Goal: Task Accomplishment & Management: Complete application form

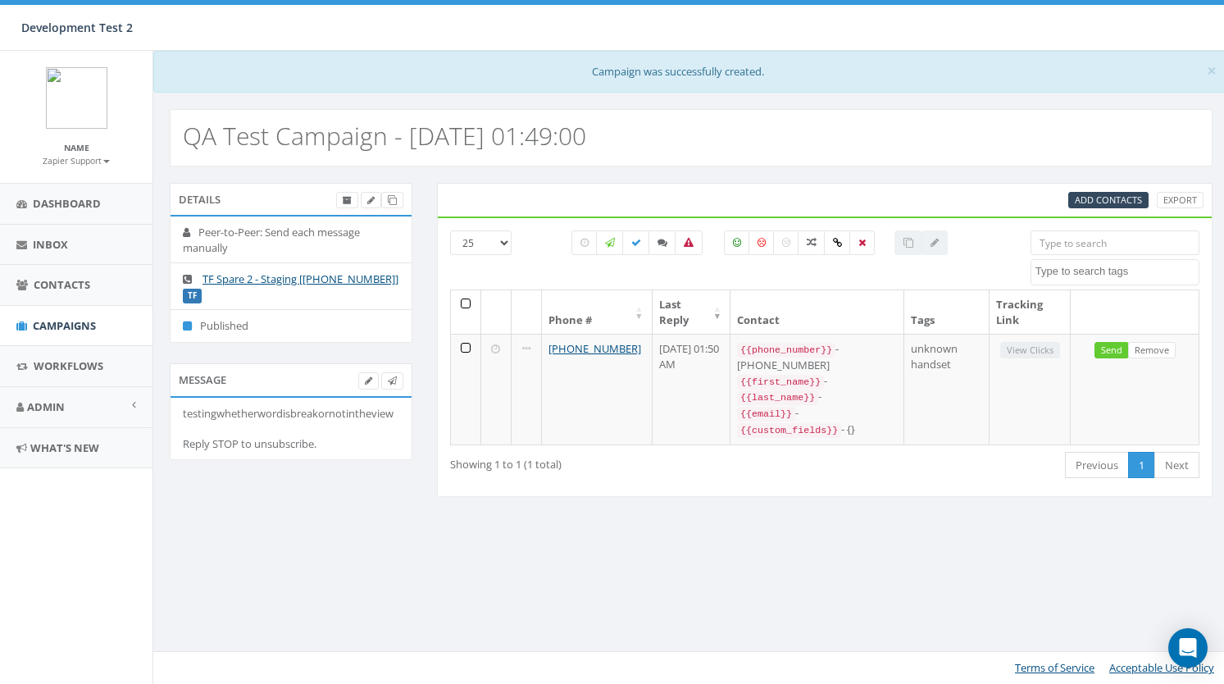
select select
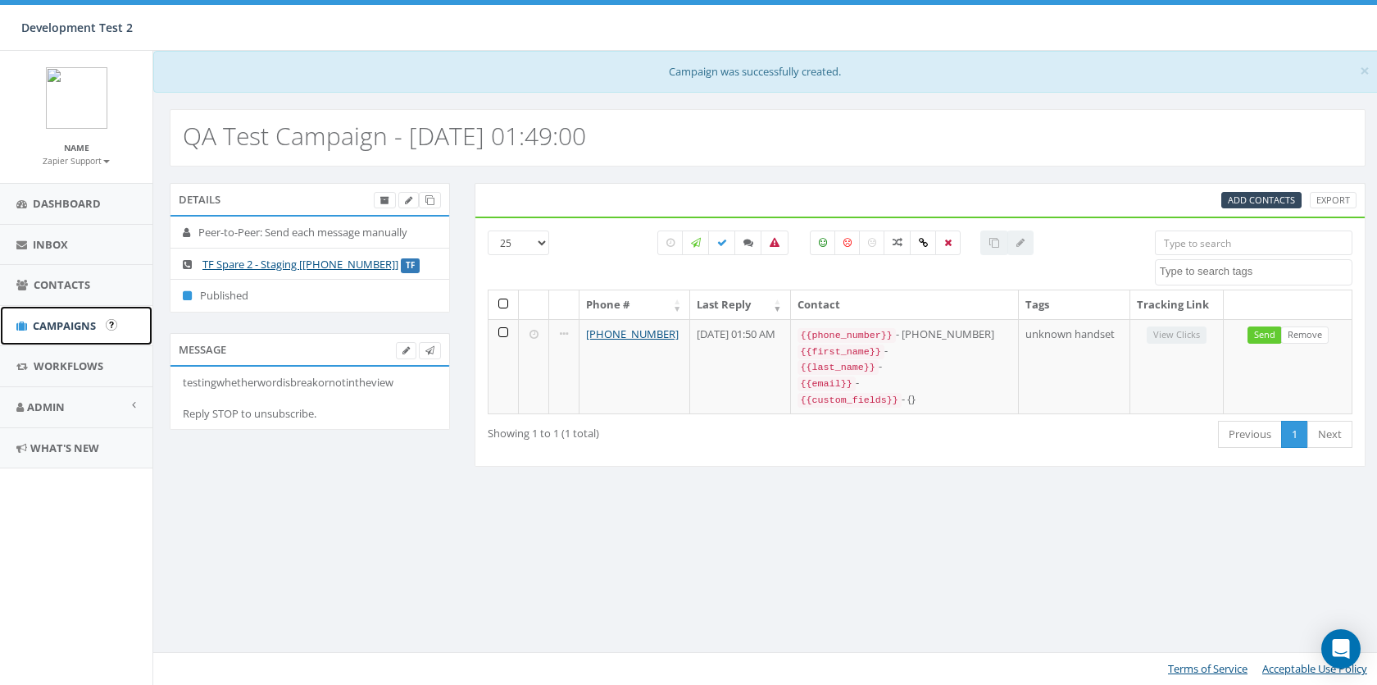
click at [53, 324] on span "Campaigns" at bounding box center [64, 325] width 63 height 15
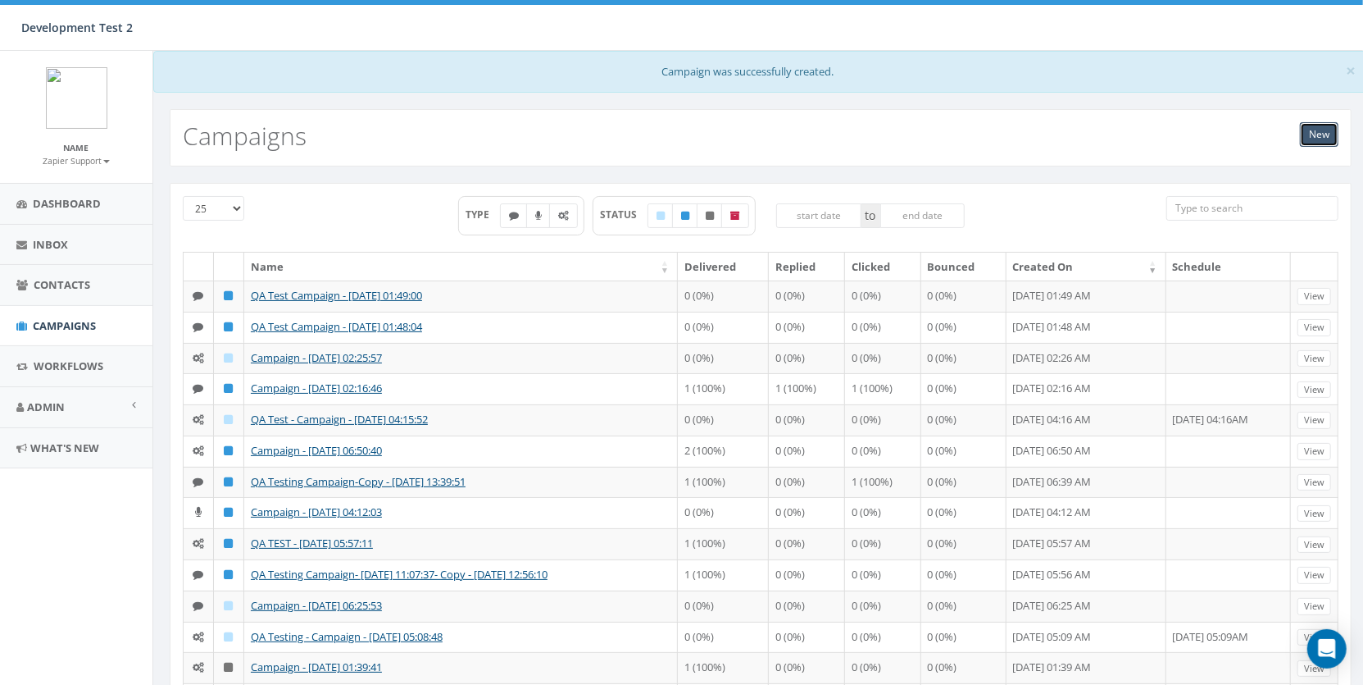
click at [1317, 127] on link "New" at bounding box center [1319, 134] width 39 height 25
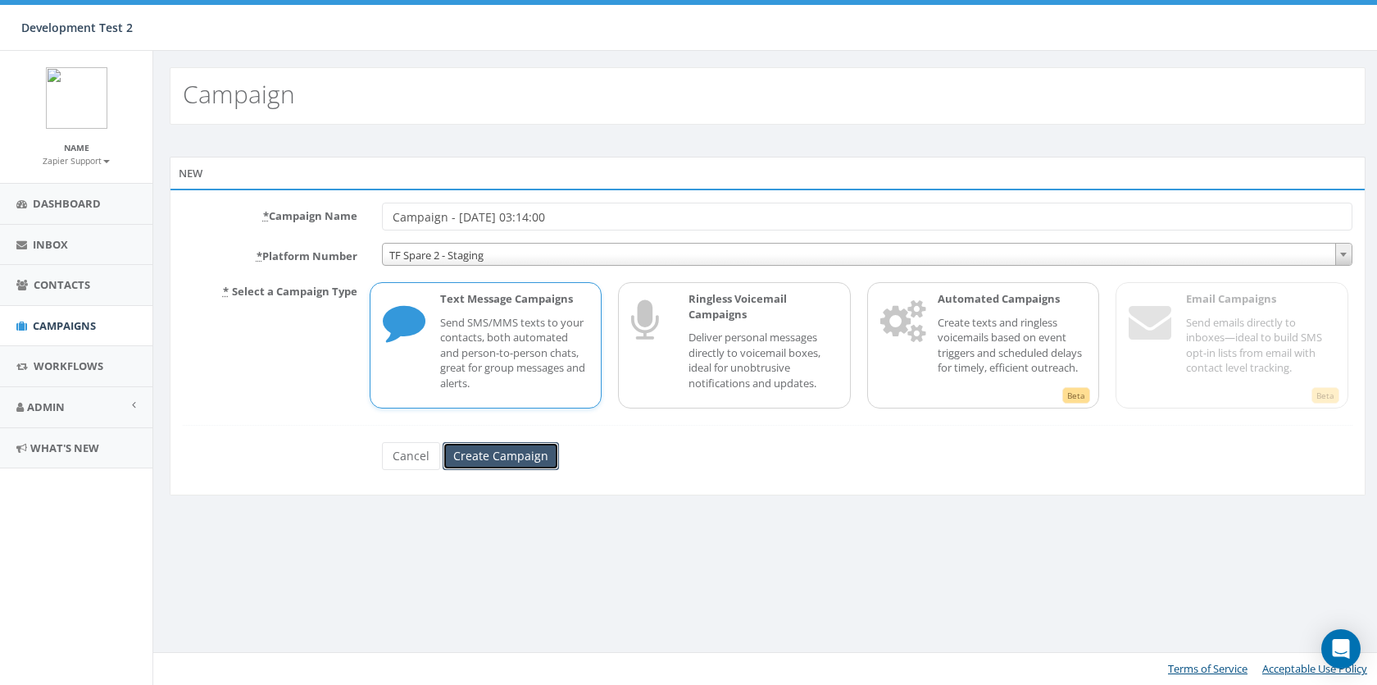
click at [484, 455] on input "Create Campaign" at bounding box center [501, 456] width 116 height 28
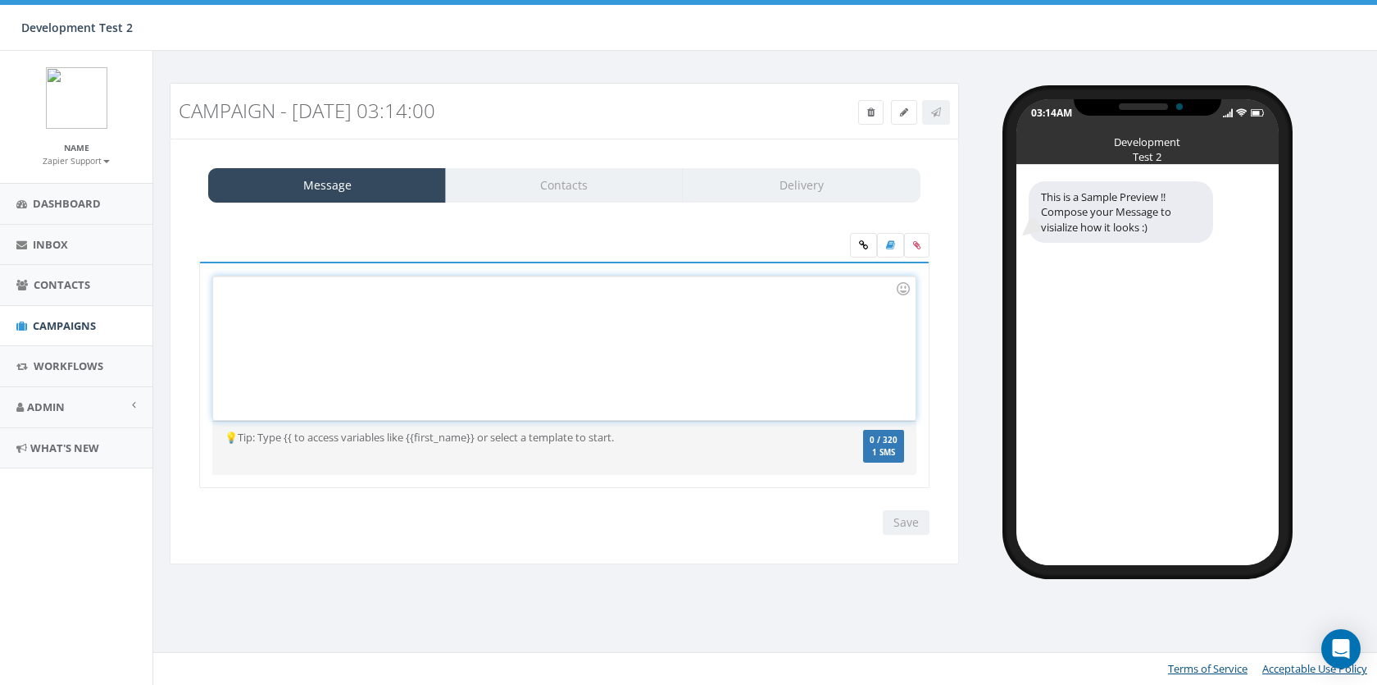
click at [479, 381] on div at bounding box center [564, 347] width 702 height 143
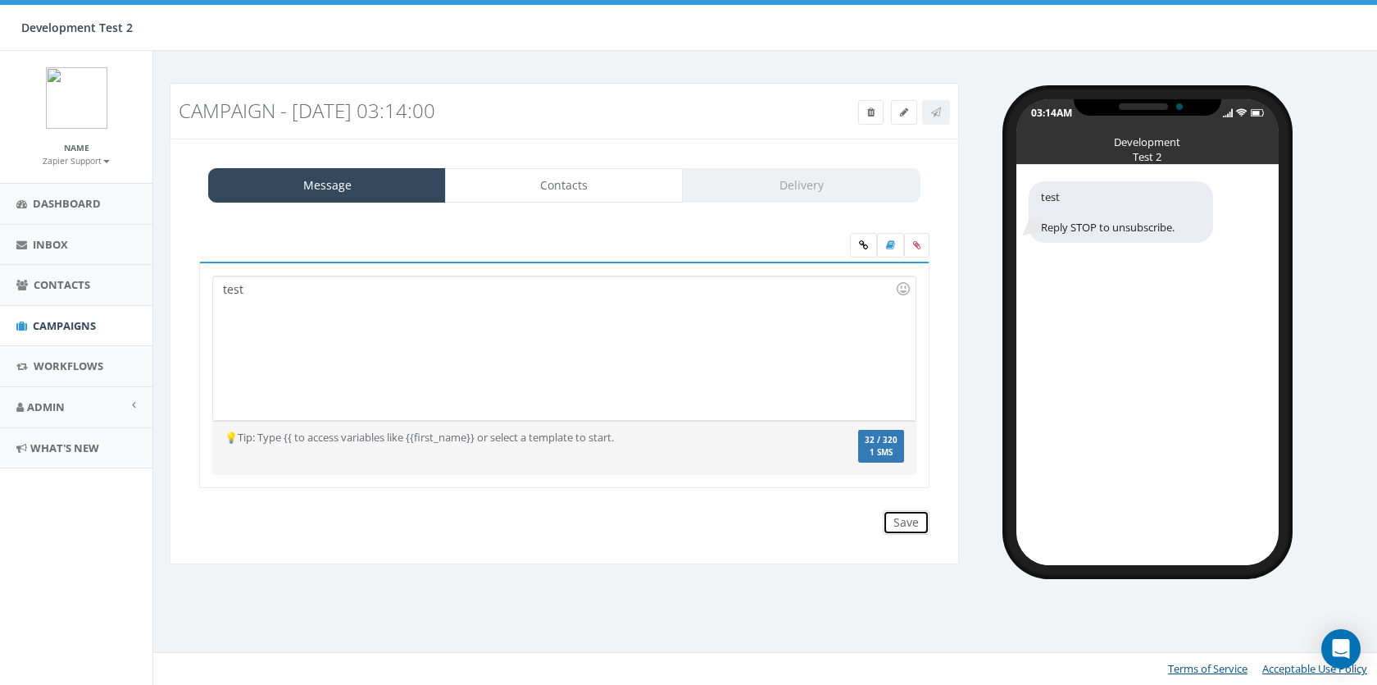
click at [903, 525] on input "Save" at bounding box center [906, 522] width 47 height 25
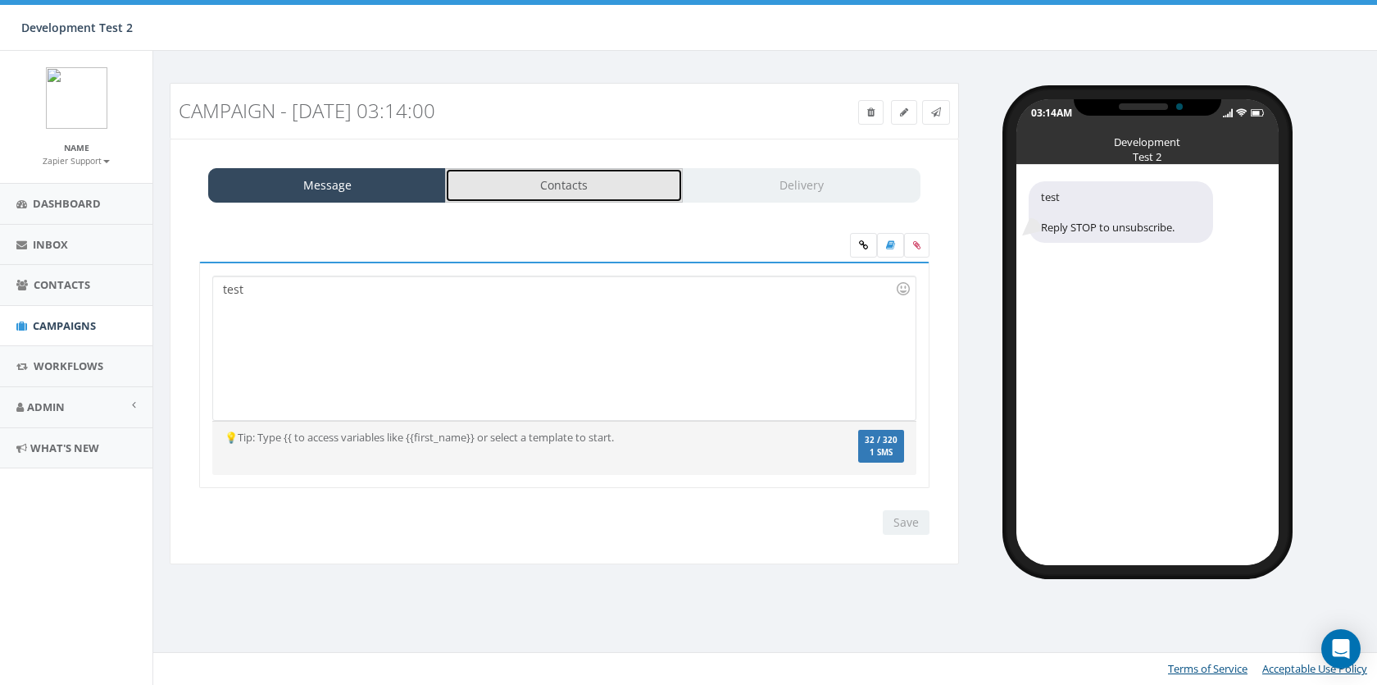
click at [567, 184] on link "Contacts" at bounding box center [564, 185] width 238 height 34
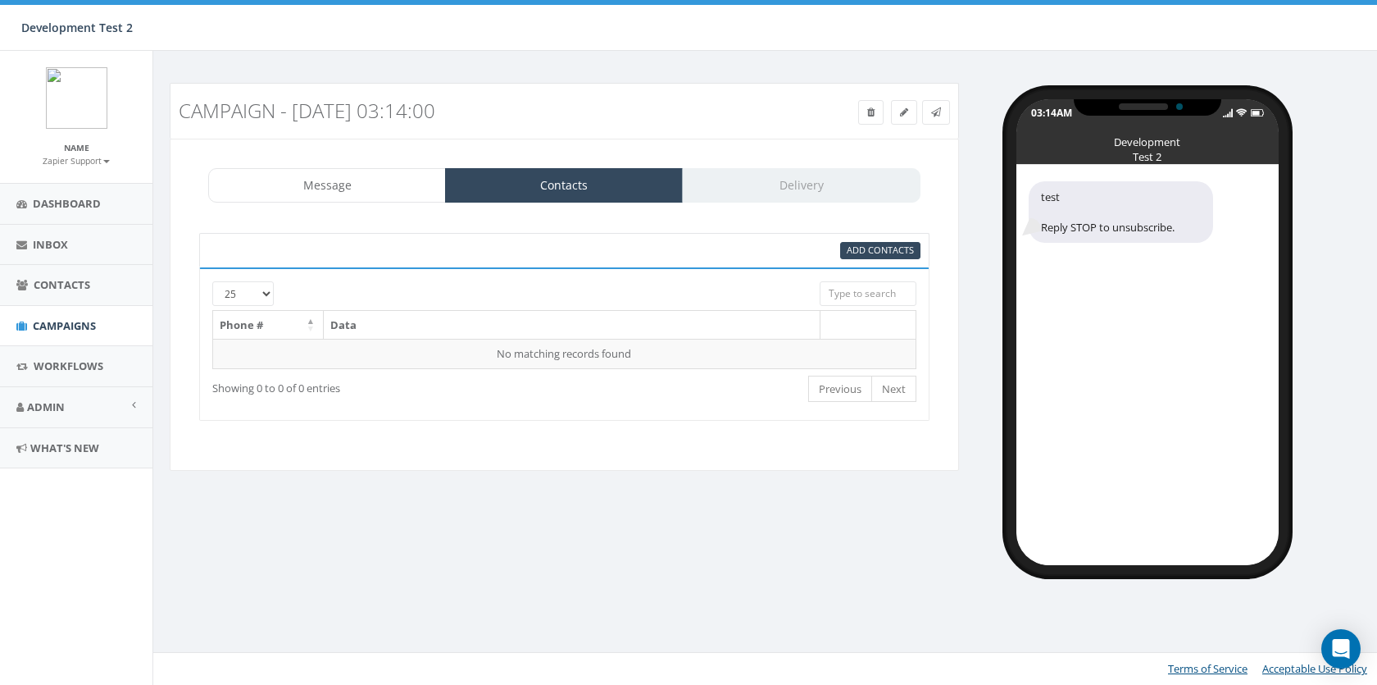
click at [886, 259] on div "Add Contacts" at bounding box center [564, 250] width 730 height 34
click at [884, 251] on span "Add Contacts" at bounding box center [880, 249] width 67 height 12
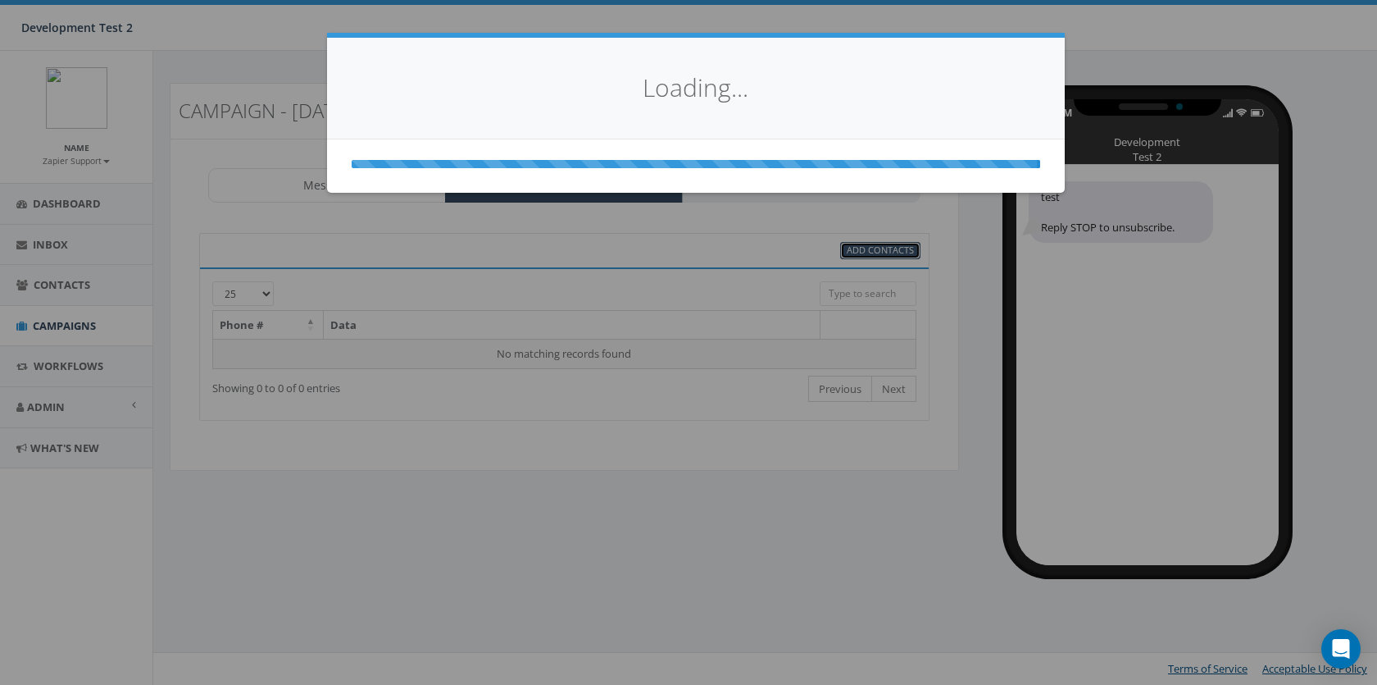
select select
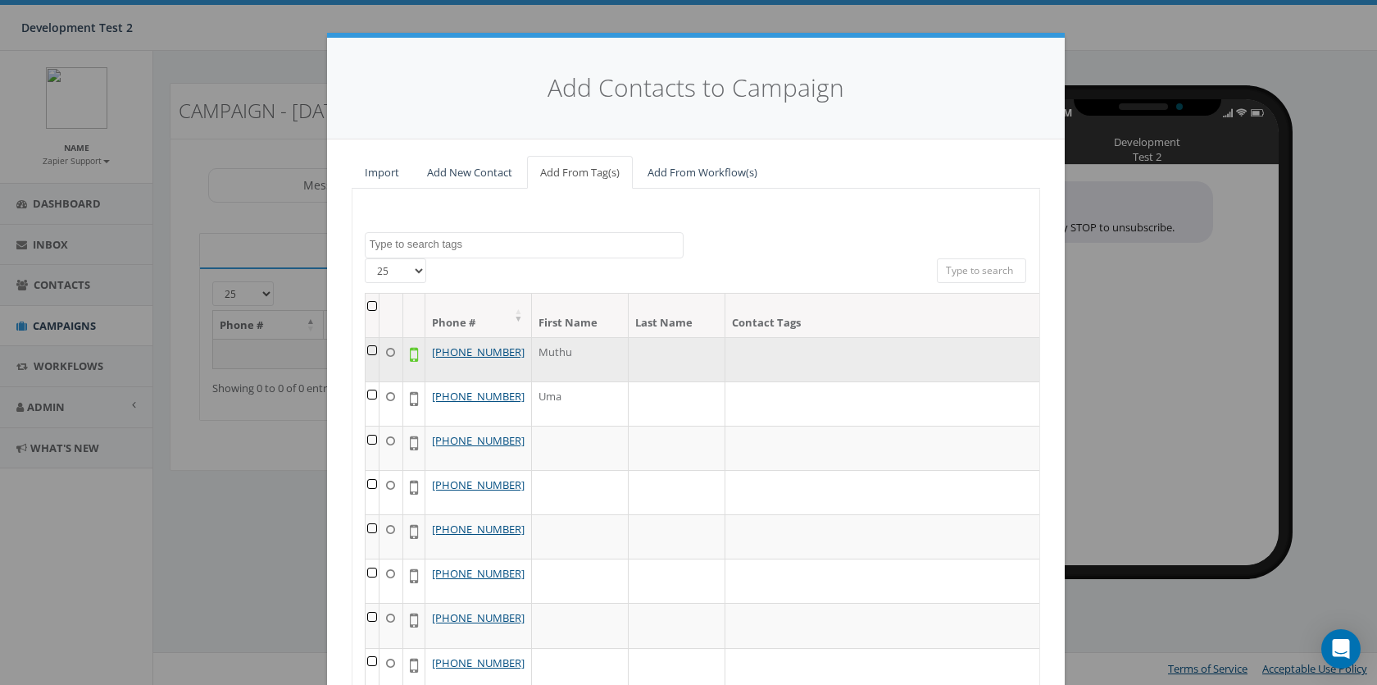
click at [388, 354] on icon at bounding box center [390, 352] width 9 height 11
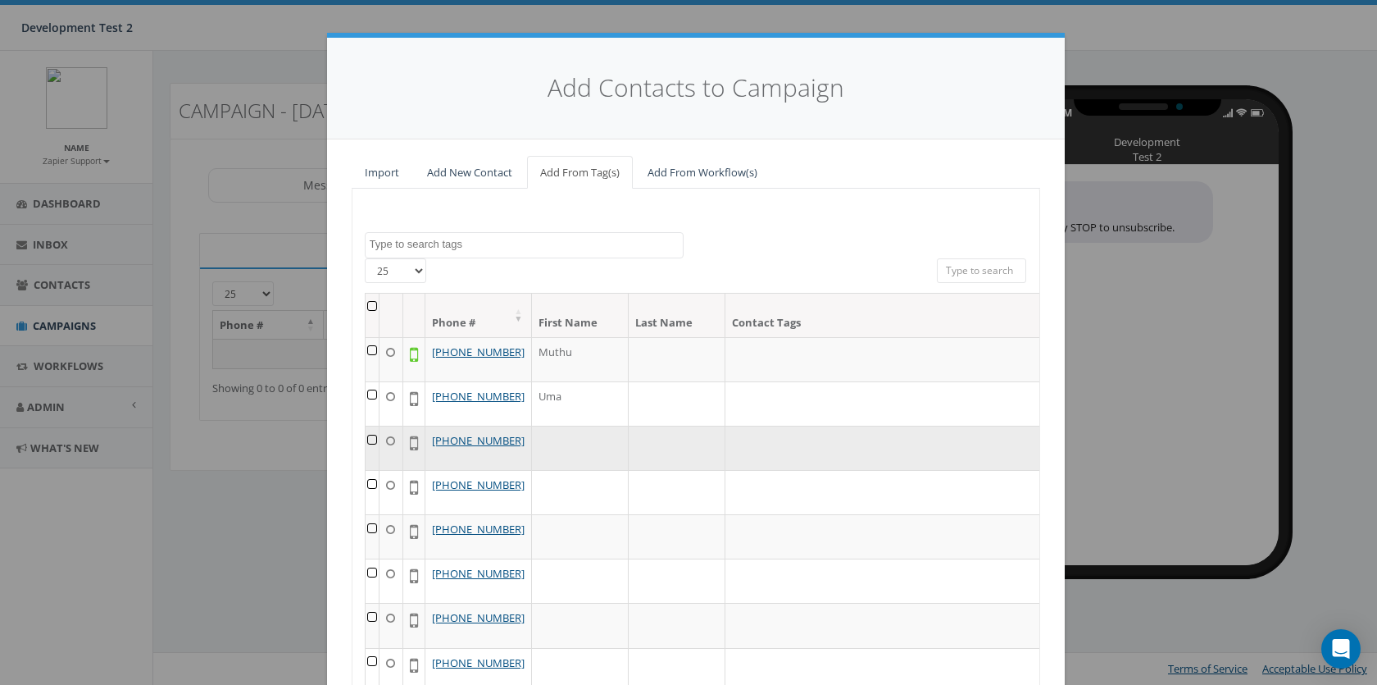
click at [366, 463] on td at bounding box center [373, 447] width 14 height 44
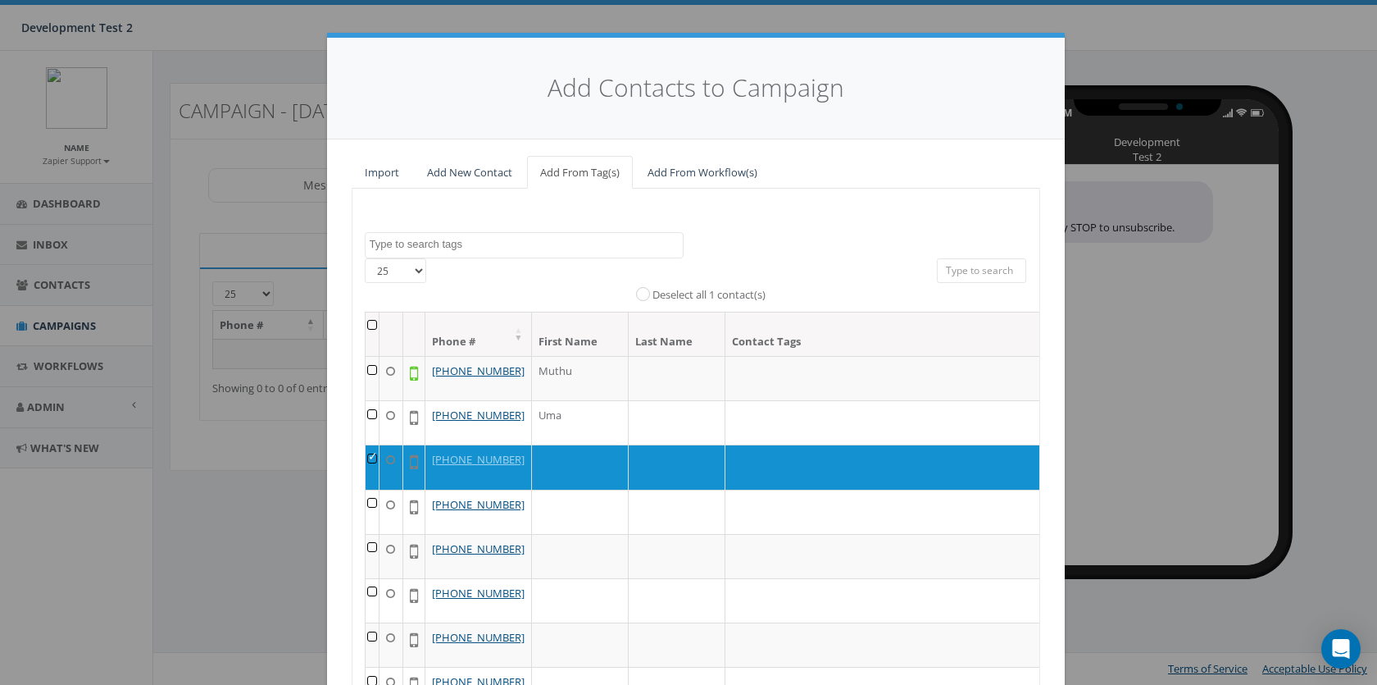
scroll to position [171, 0]
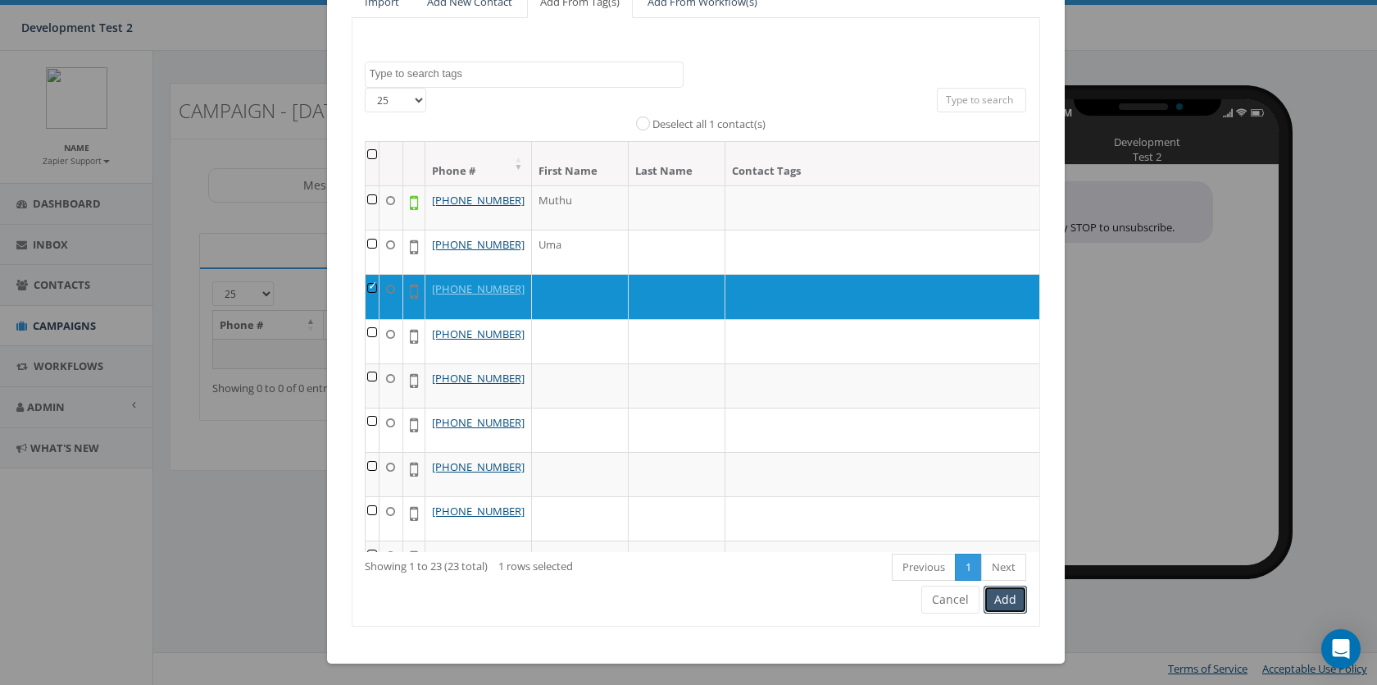
click at [1017, 607] on button "Add" at bounding box center [1005, 599] width 43 height 28
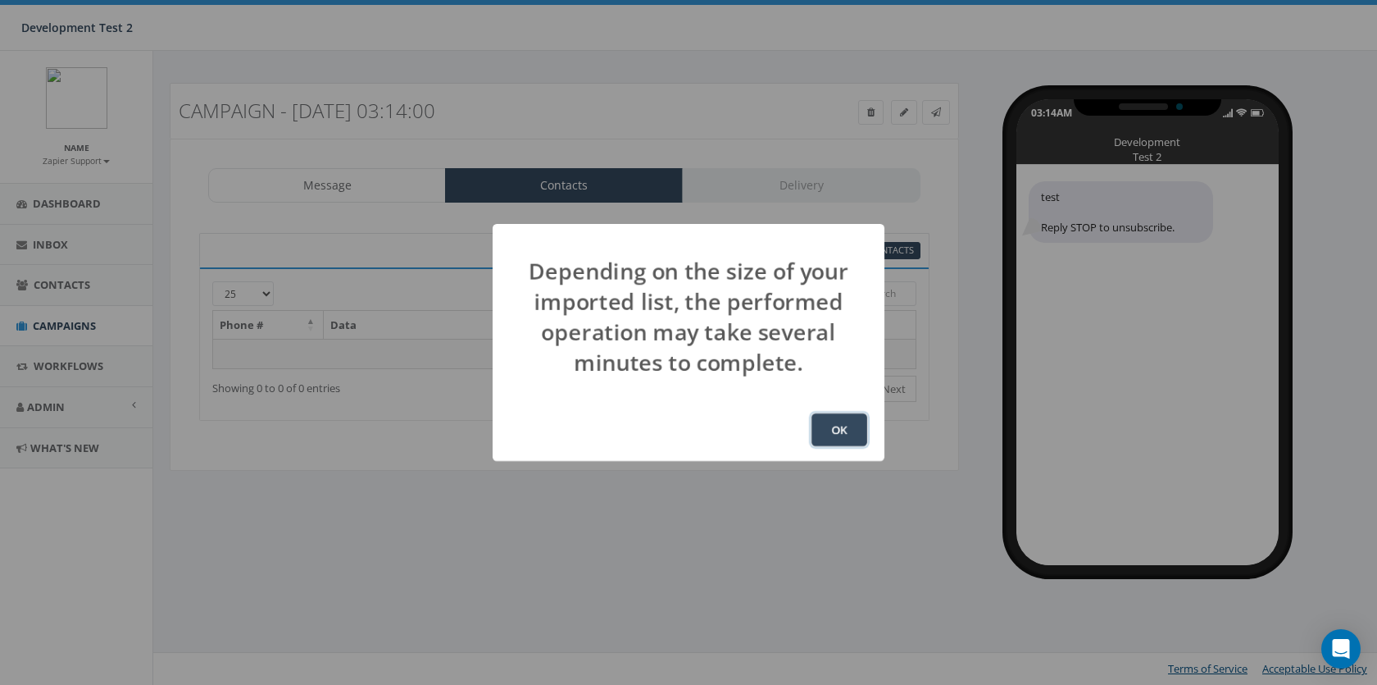
click at [827, 424] on button "OK" at bounding box center [840, 429] width 56 height 33
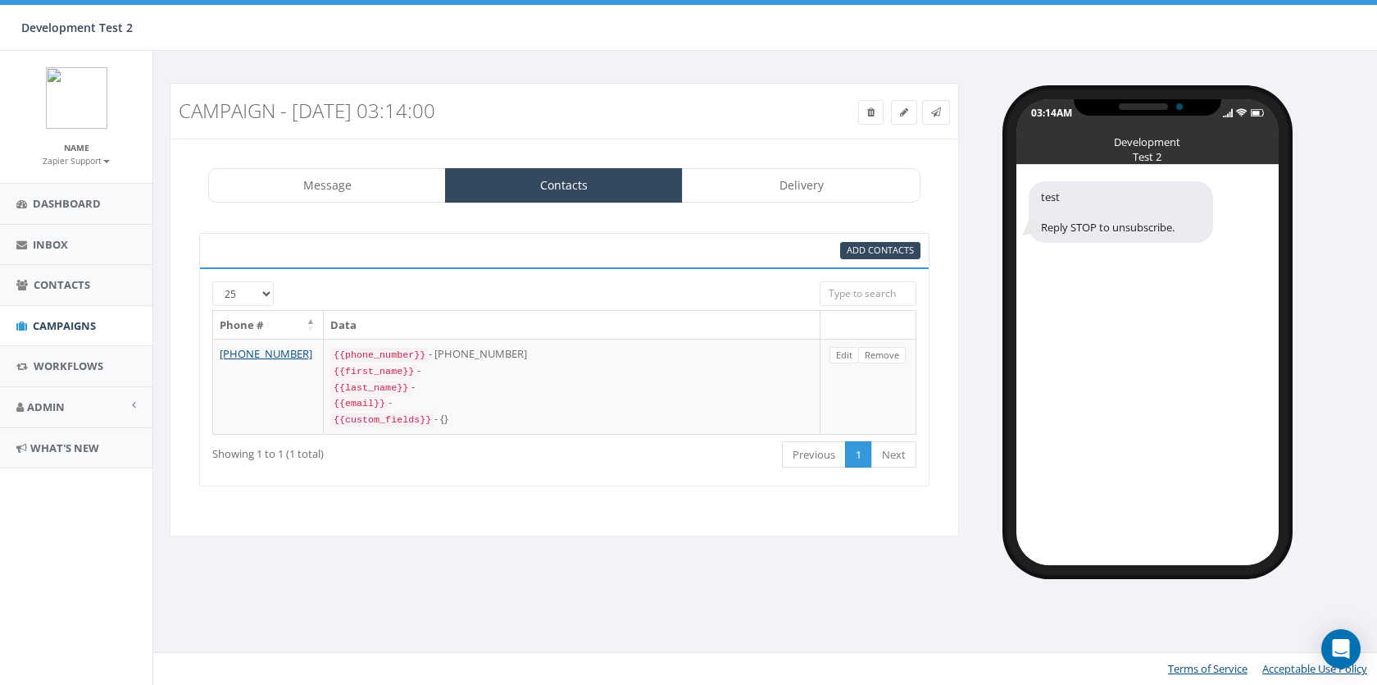
click at [797, 205] on div "Message Contacts Delivery test Reply STOP to unsubscribe. test Recent Smileys &…" at bounding box center [565, 338] width 790 height 398
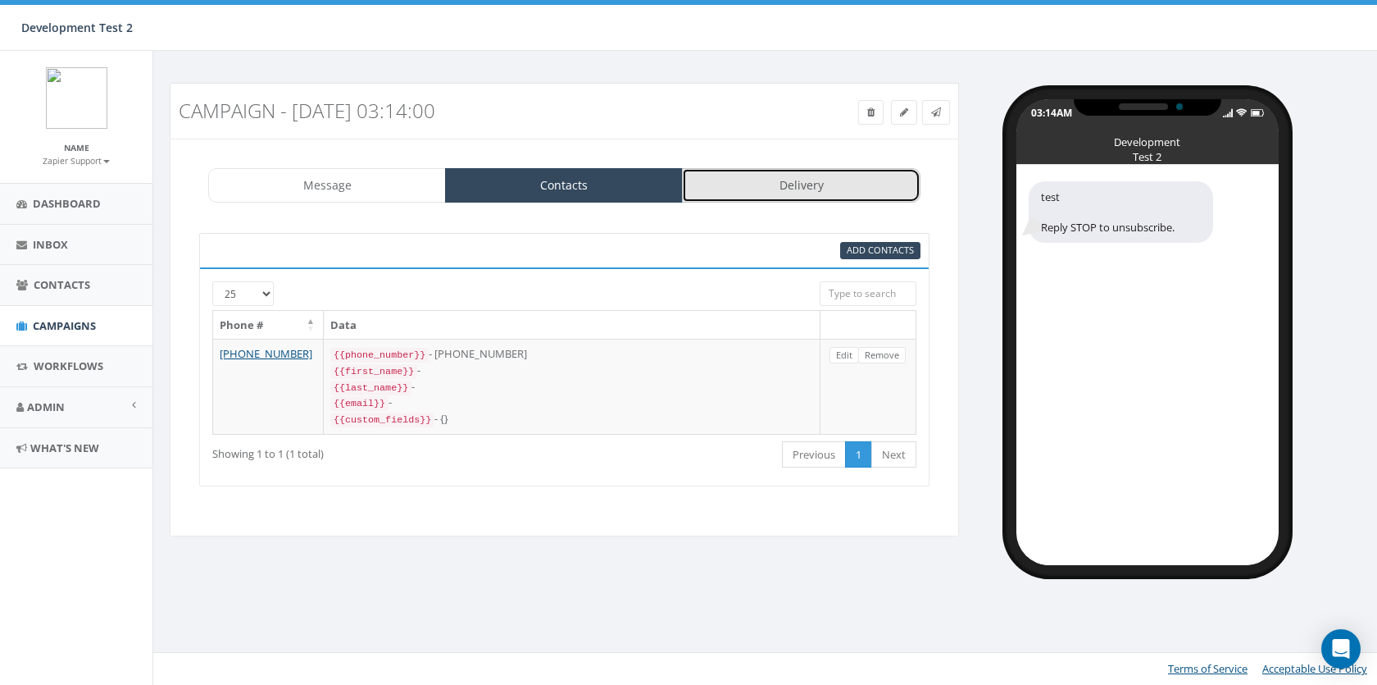
click at [800, 194] on link "Delivery" at bounding box center [801, 185] width 238 height 34
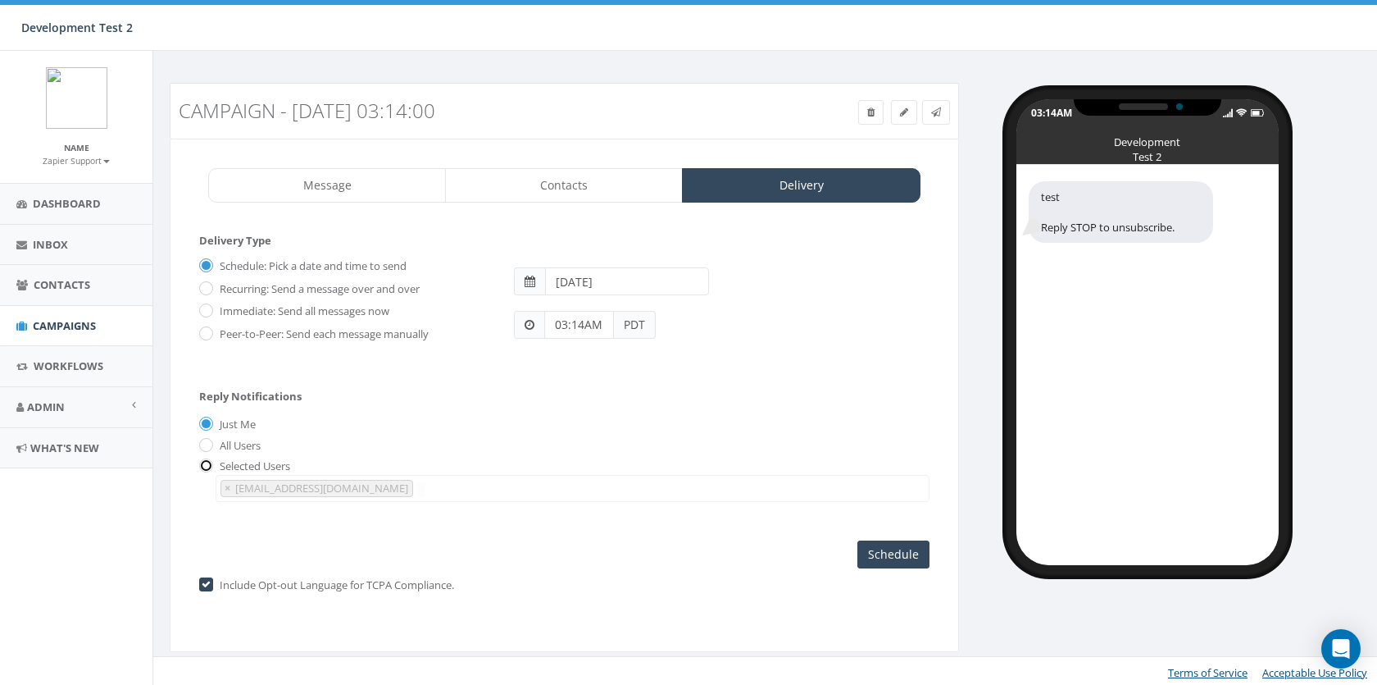
click at [206, 463] on input "radio" at bounding box center [204, 467] width 11 height 11
radio input "true"
click at [225, 489] on span "×" at bounding box center [228, 487] width 6 height 15
select select
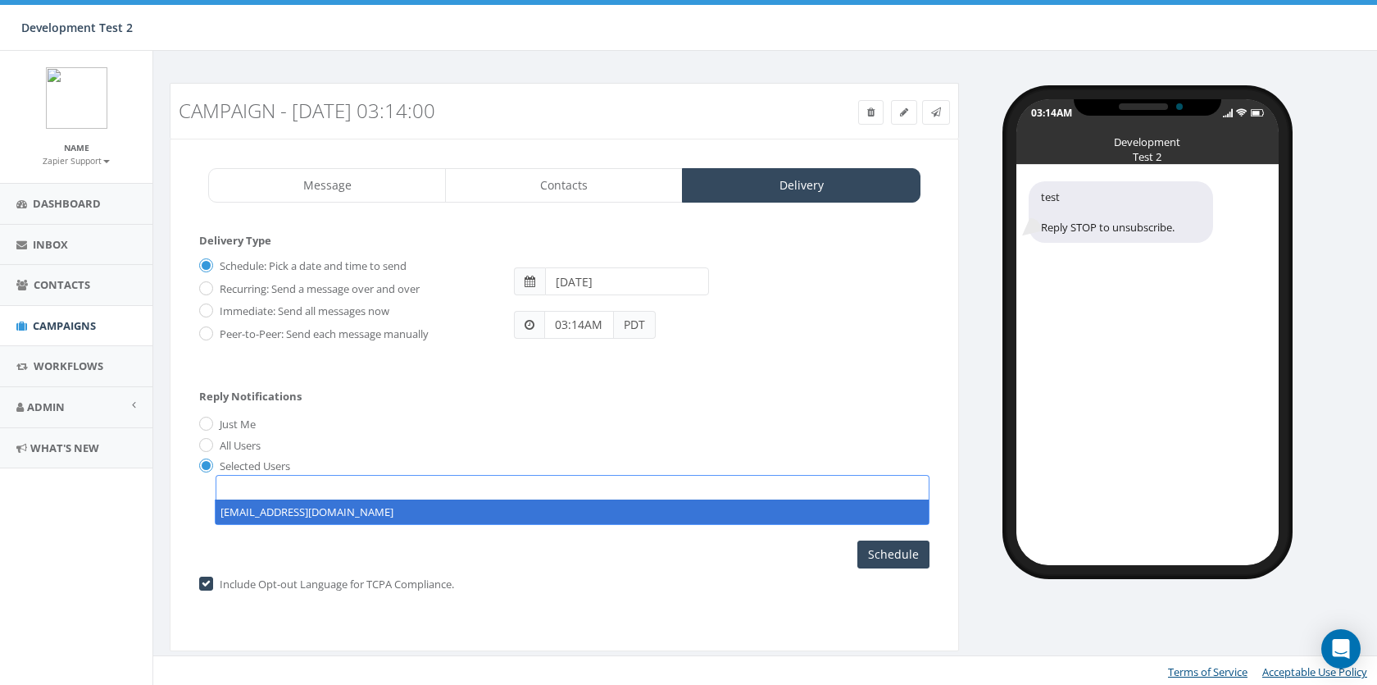
click at [817, 376] on div "Reply Notifications Just Me All Users Selected Users contact@zapier.com" at bounding box center [564, 442] width 730 height 136
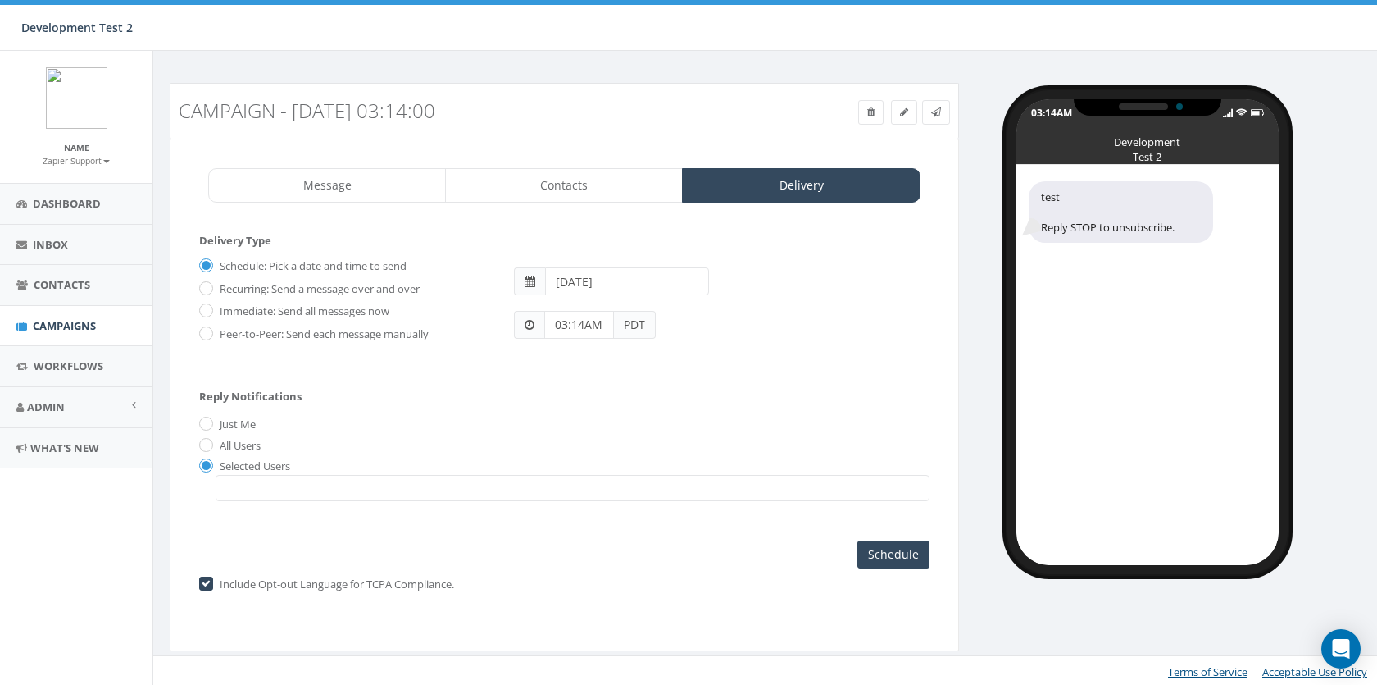
click at [258, 326] on label "Peer-to-Peer: Send each message manually" at bounding box center [322, 334] width 213 height 16
click at [210, 329] on input "Peer-to-Peer: Send each message manually" at bounding box center [204, 334] width 11 height 11
radio input "true"
click at [881, 552] on input "Launch Campaign" at bounding box center [869, 554] width 121 height 28
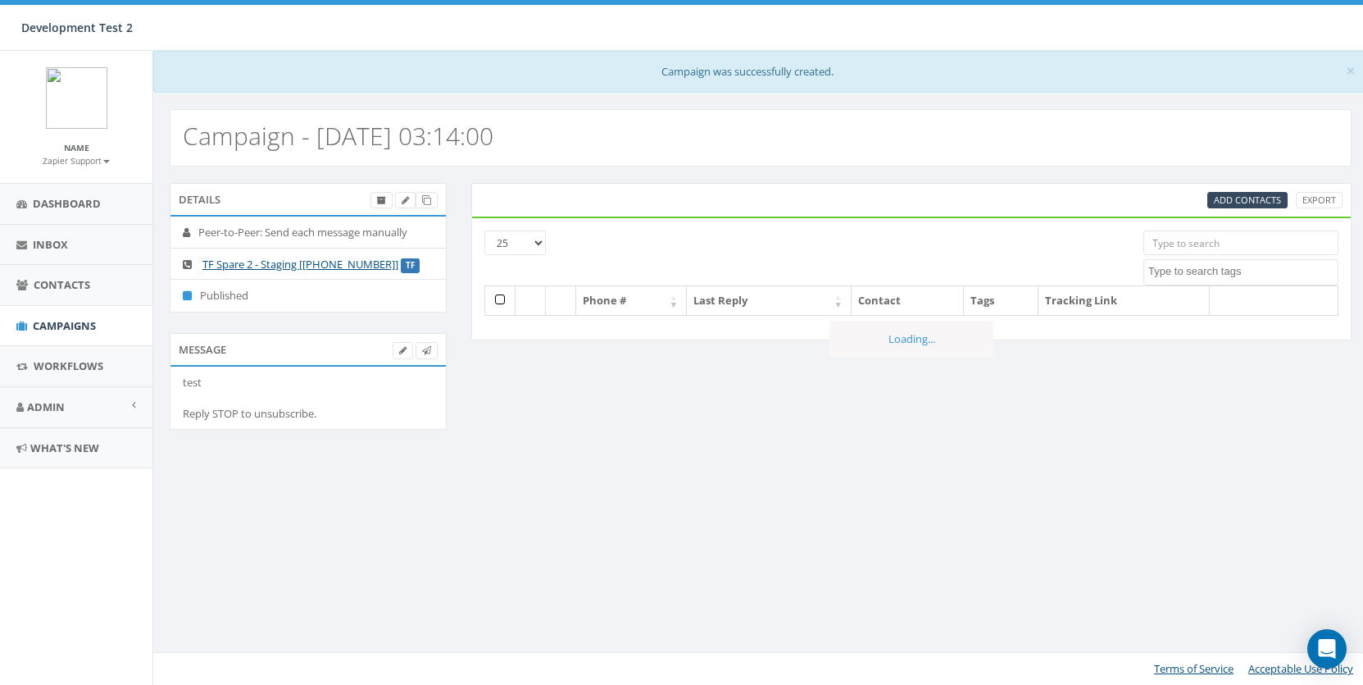
select select
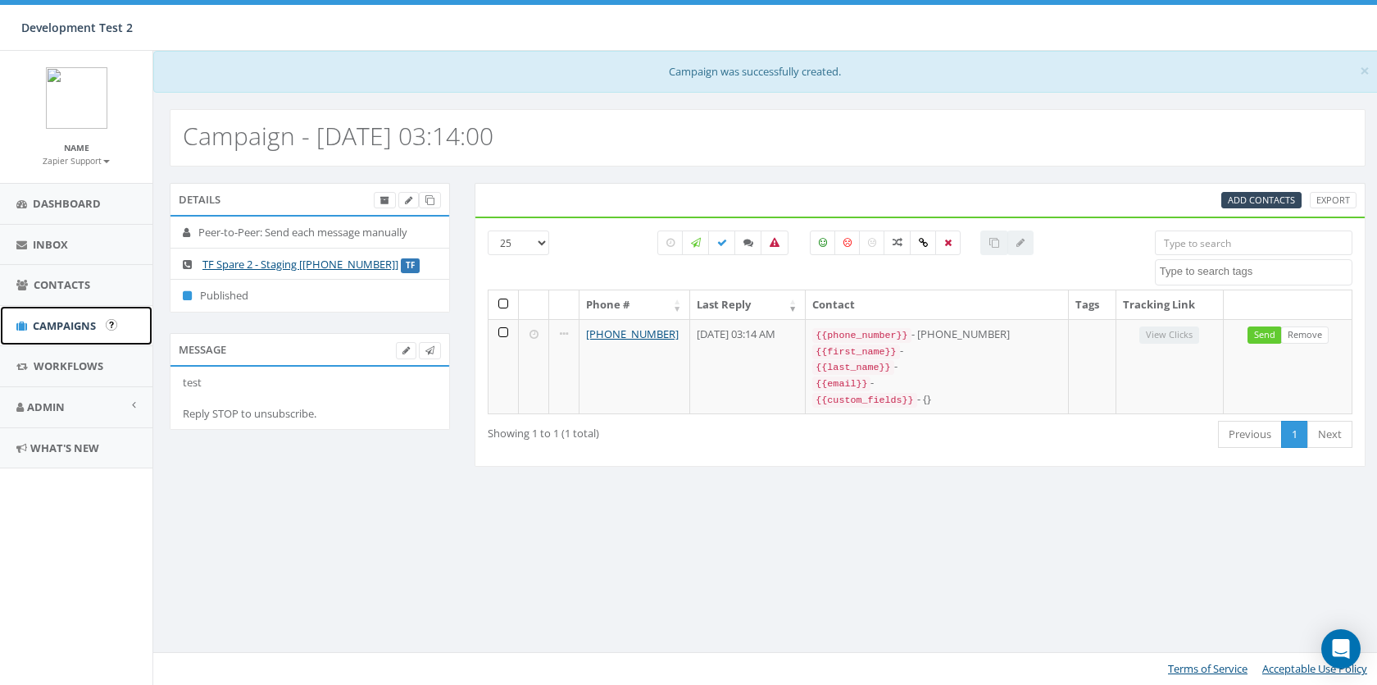
click at [78, 331] on link "Campaigns" at bounding box center [76, 326] width 152 height 40
